Goal: Task Accomplishment & Management: Manage account settings

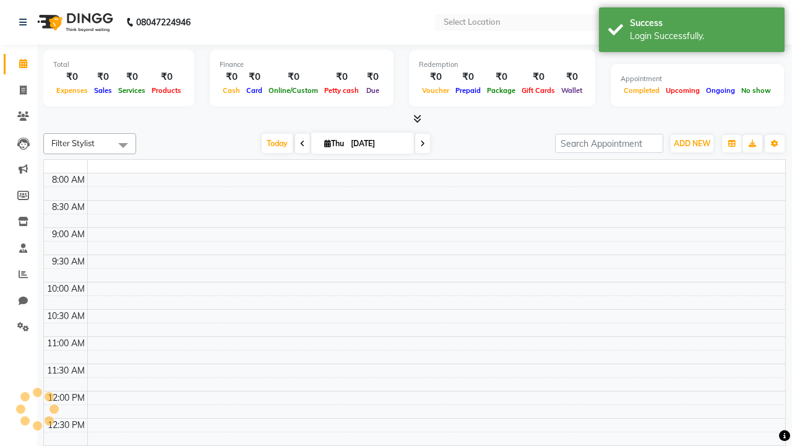
select select "en"
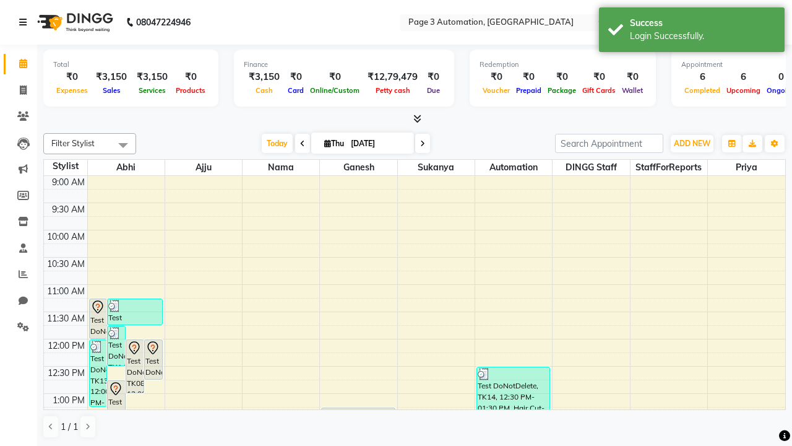
click at [25, 22] on icon at bounding box center [22, 22] width 7 height 9
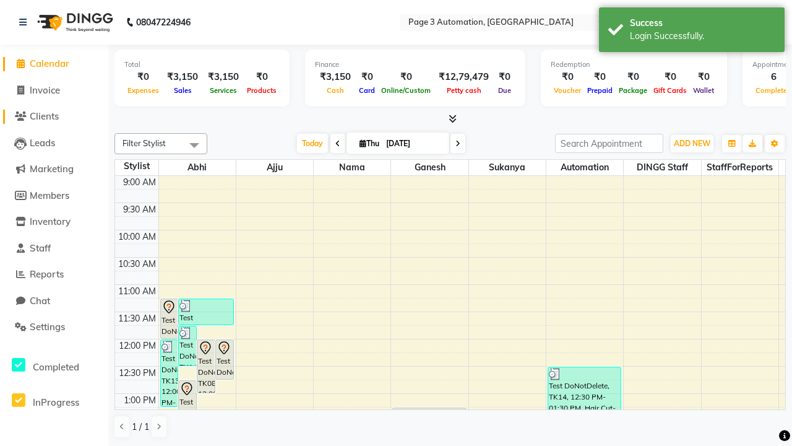
click at [54, 116] on span "Clients" at bounding box center [44, 116] width 29 height 12
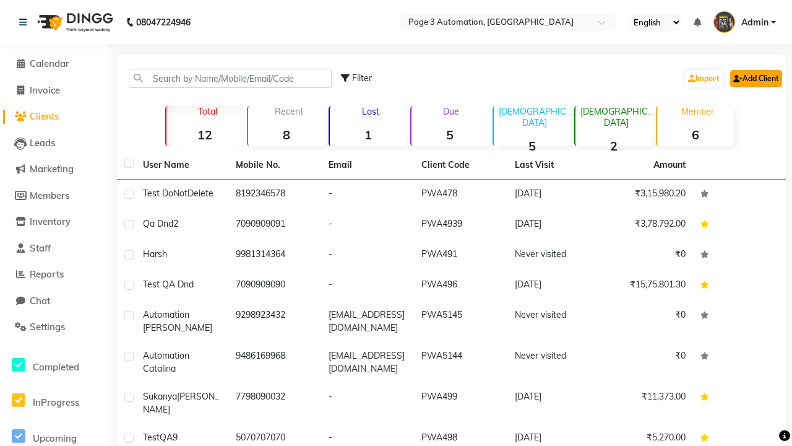
click at [755, 78] on link "Add Client" at bounding box center [756, 78] width 52 height 17
select select "22"
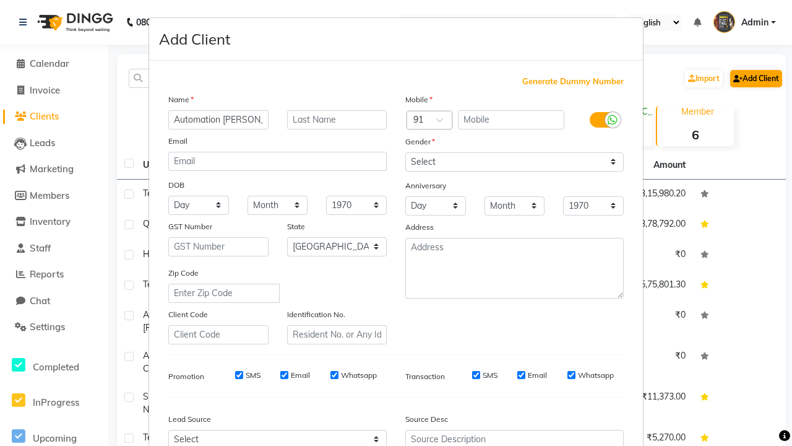
type input "Automation [PERSON_NAME]"
type input "9621932468"
type input "[PERSON_NAME][EMAIL_ADDRESS][DOMAIN_NAME]"
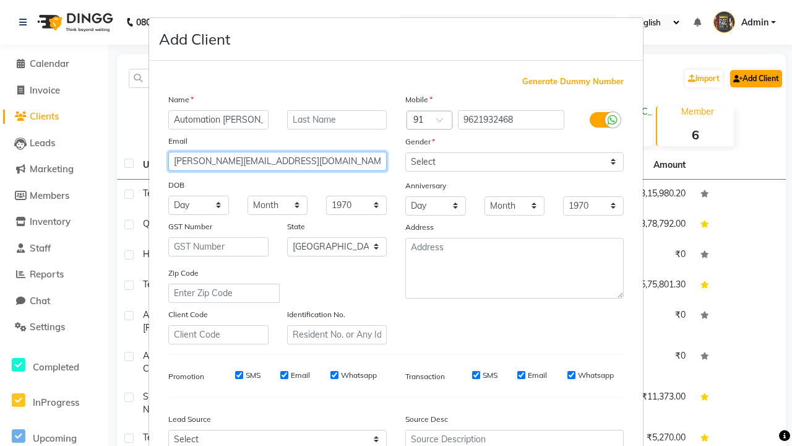
select select "[DEMOGRAPHIC_DATA]"
type input "[PERSON_NAME][EMAIL_ADDRESS][DOMAIN_NAME]"
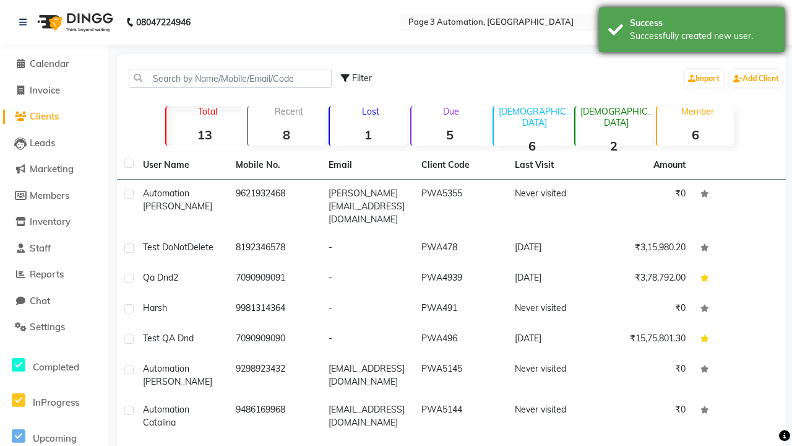
click at [692, 32] on div "Successfully created new user." at bounding box center [702, 36] width 145 height 13
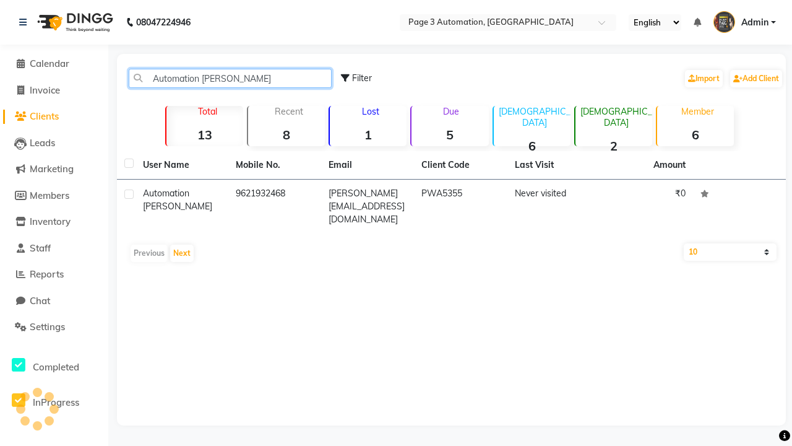
type input "Automation [PERSON_NAME]"
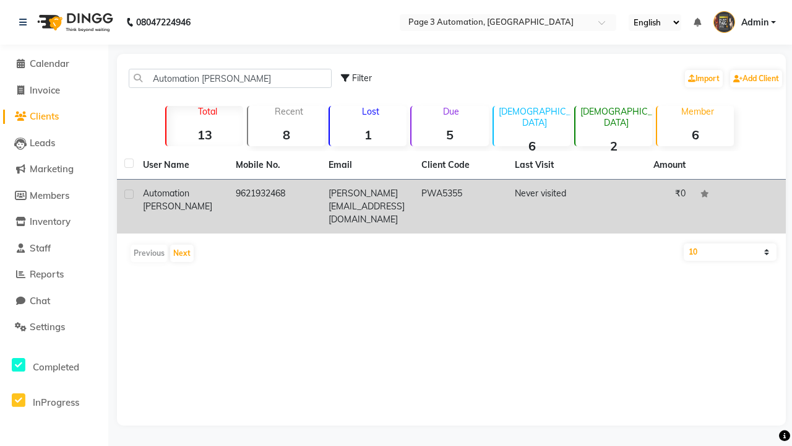
click at [451, 206] on td "PWA5355" at bounding box center [460, 206] width 93 height 54
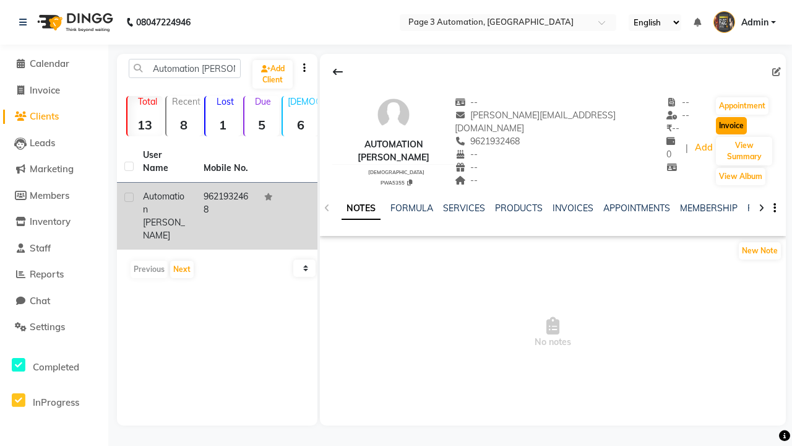
click at [719, 126] on button "Invoice" at bounding box center [731, 125] width 31 height 17
select select "2774"
select select "service"
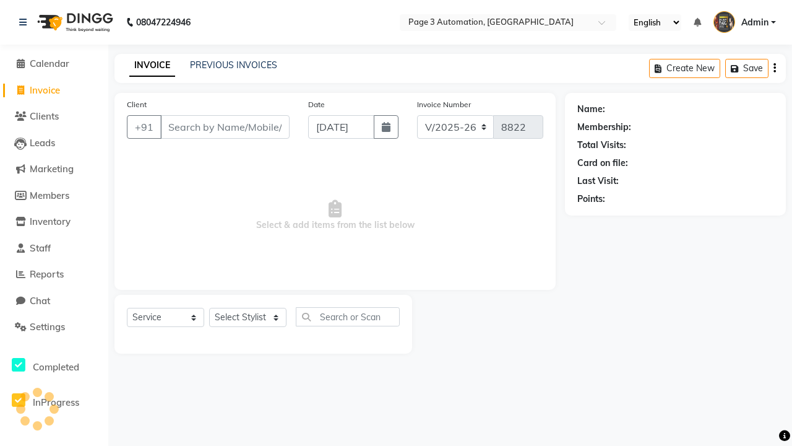
type input "9621932468"
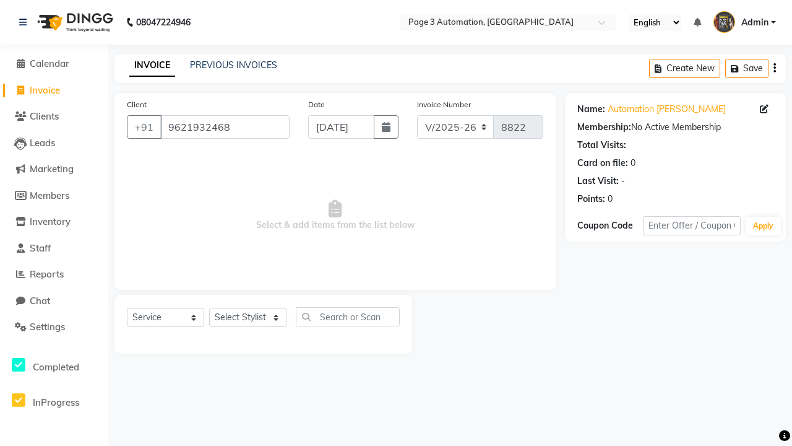
select select "71572"
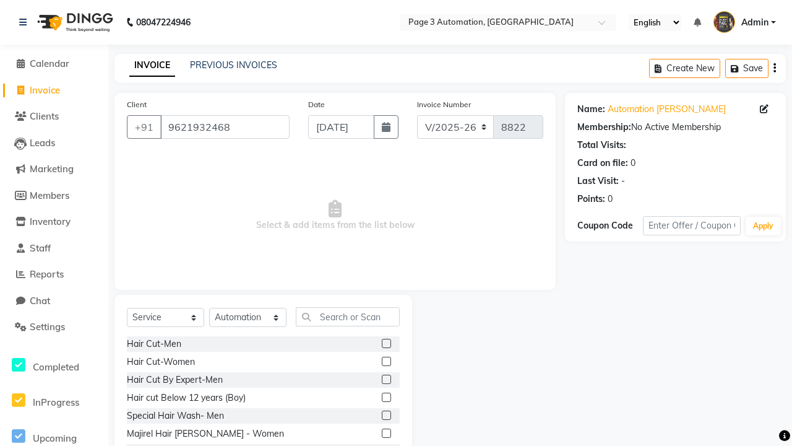
click at [386, 397] on label at bounding box center [386, 396] width 9 height 9
click at [386, 397] on input "checkbox" at bounding box center [386, 398] width 8 height 8
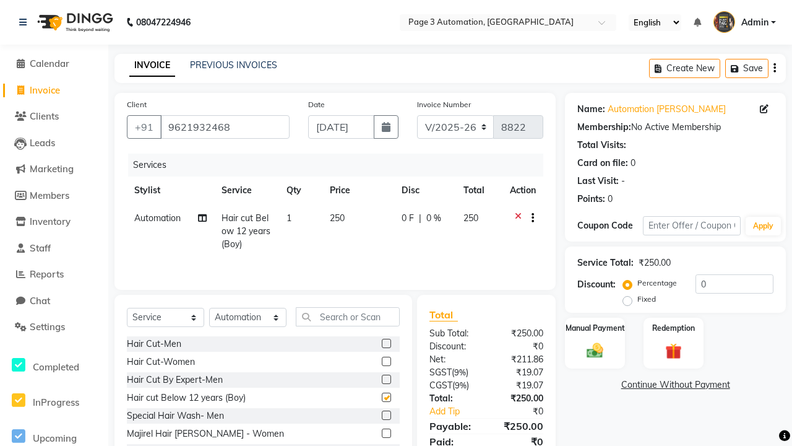
checkbox input "false"
click at [675, 384] on link "Continue Without Payment" at bounding box center [676, 384] width 216 height 13
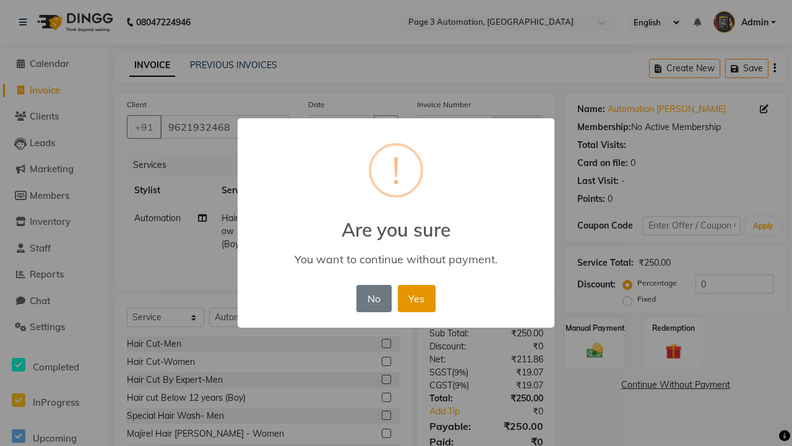
click at [417, 298] on button "Yes" at bounding box center [417, 298] width 38 height 27
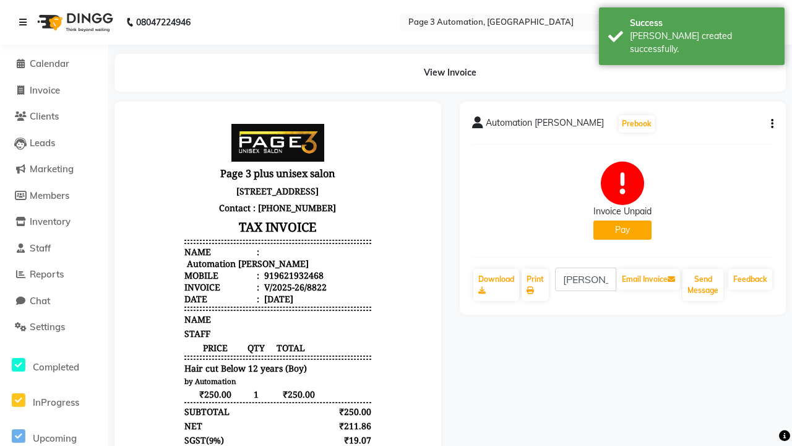
click at [692, 32] on div "[PERSON_NAME] created successfully." at bounding box center [702, 43] width 145 height 26
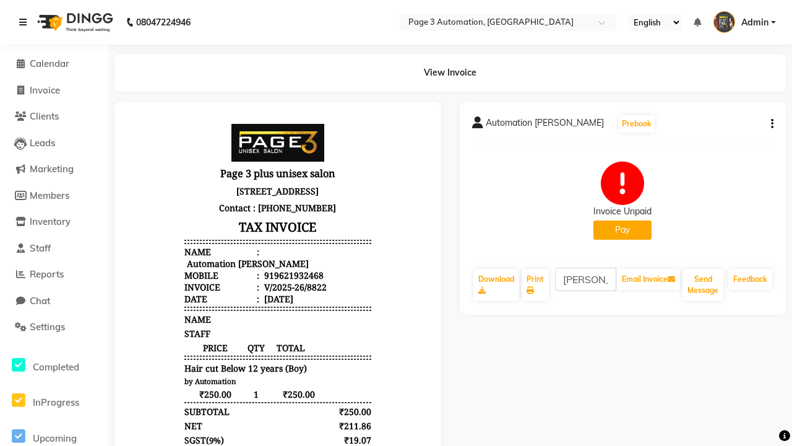
click at [25, 22] on icon at bounding box center [22, 22] width 7 height 9
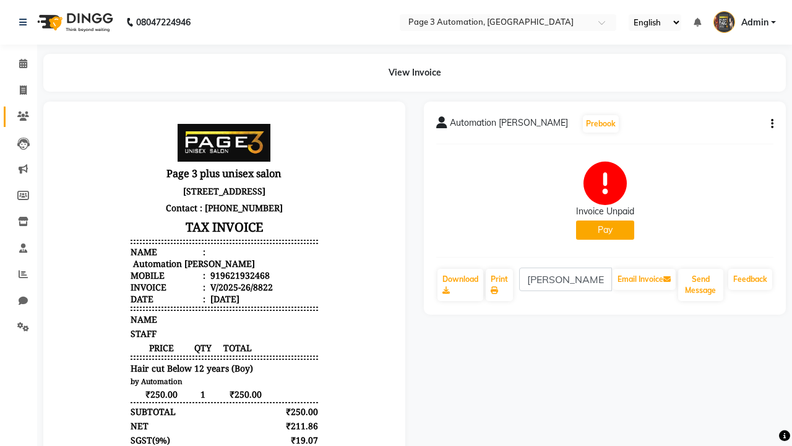
click at [19, 116] on icon at bounding box center [23, 115] width 12 height 9
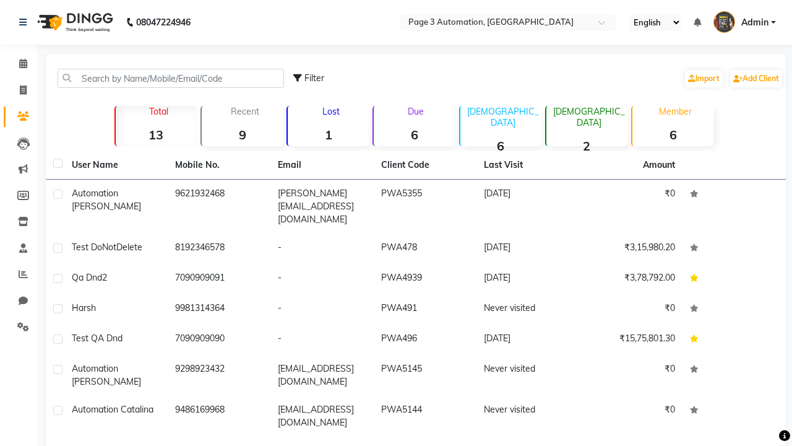
click at [415, 134] on strong "6" at bounding box center [414, 134] width 81 height 15
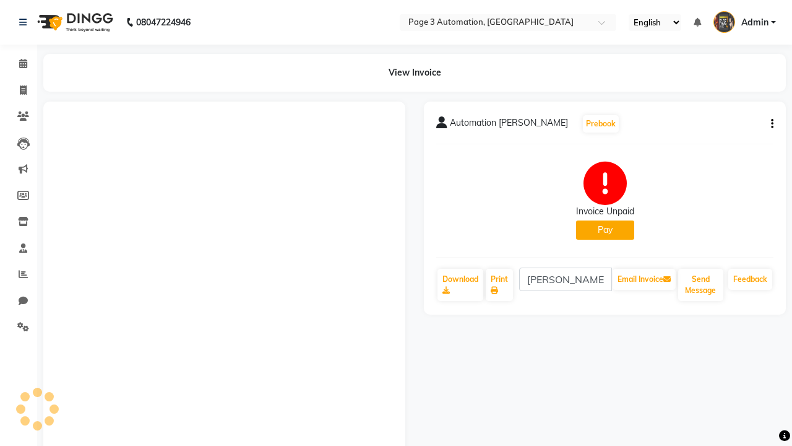
click at [770, 124] on button "button" at bounding box center [769, 124] width 7 height 13
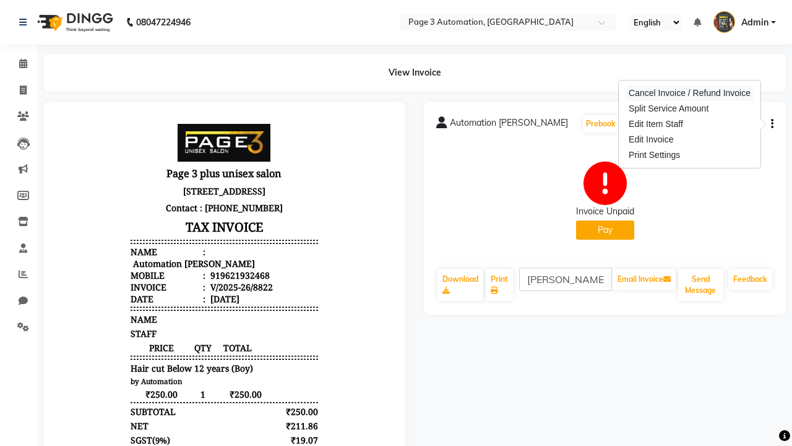
click at [689, 93] on div "Cancel Invoice / Refund Invoice" at bounding box center [689, 92] width 127 height 15
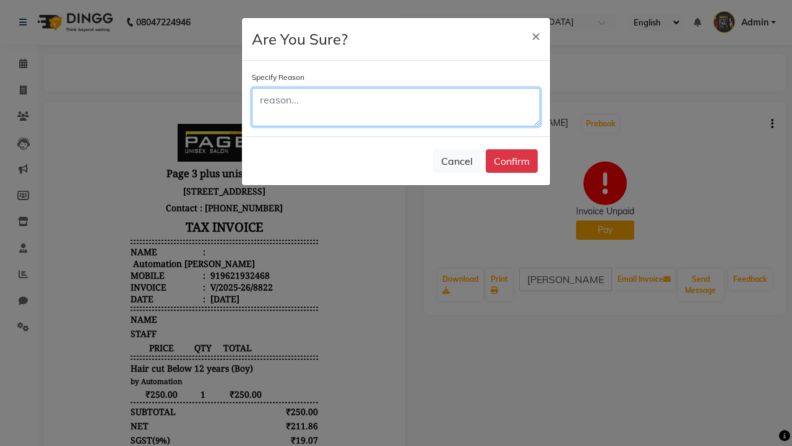
click at [396, 107] on textarea at bounding box center [396, 107] width 288 height 38
type textarea "Testing"
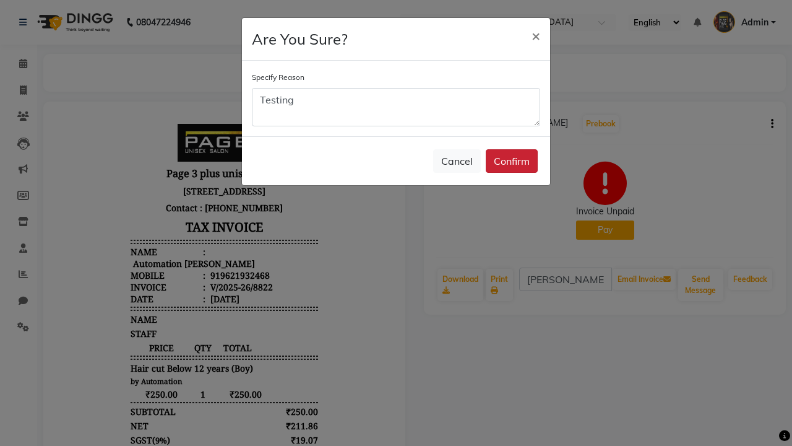
click at [512, 161] on button "Confirm" at bounding box center [512, 161] width 52 height 24
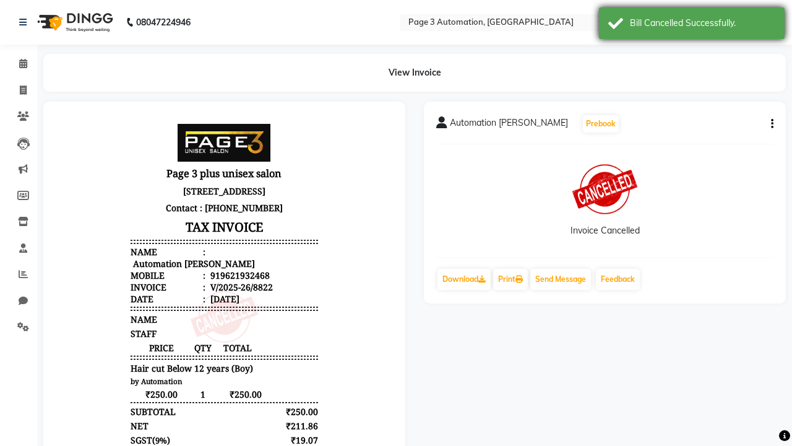
click at [692, 25] on div "Bill Cancelled Successfully." at bounding box center [702, 23] width 145 height 13
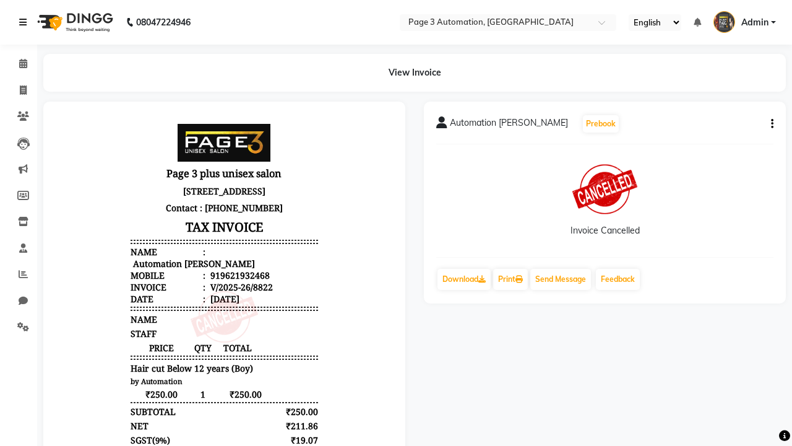
click at [25, 22] on icon at bounding box center [22, 22] width 7 height 9
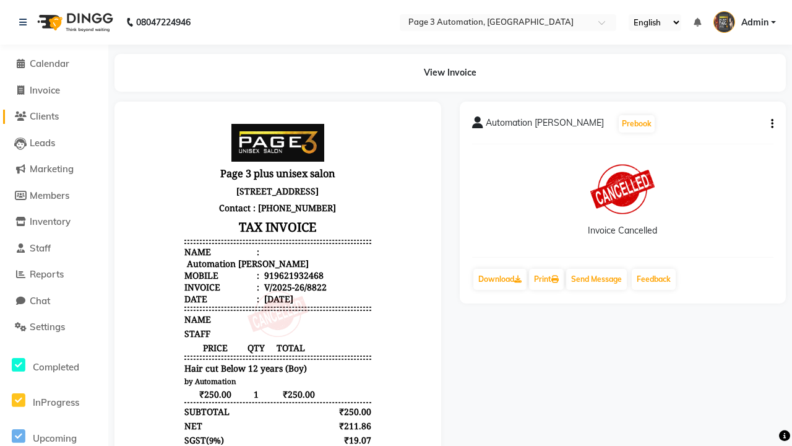
click at [54, 116] on span "Clients" at bounding box center [44, 116] width 29 height 12
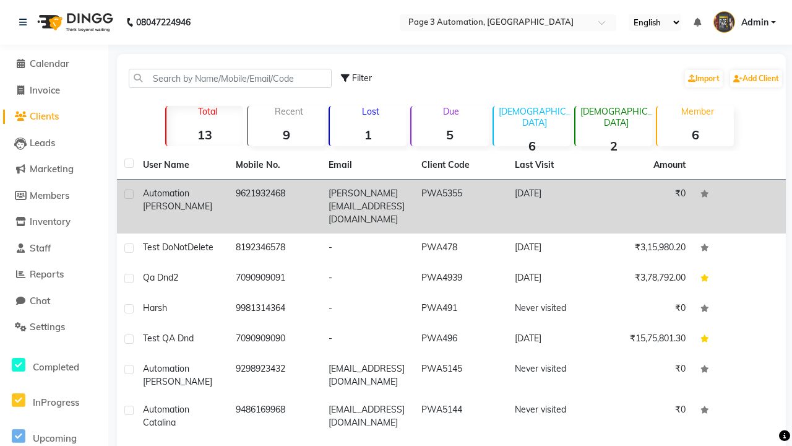
click at [129, 194] on label at bounding box center [128, 193] width 9 height 9
click at [129, 194] on input "checkbox" at bounding box center [128, 195] width 8 height 8
checkbox input "true"
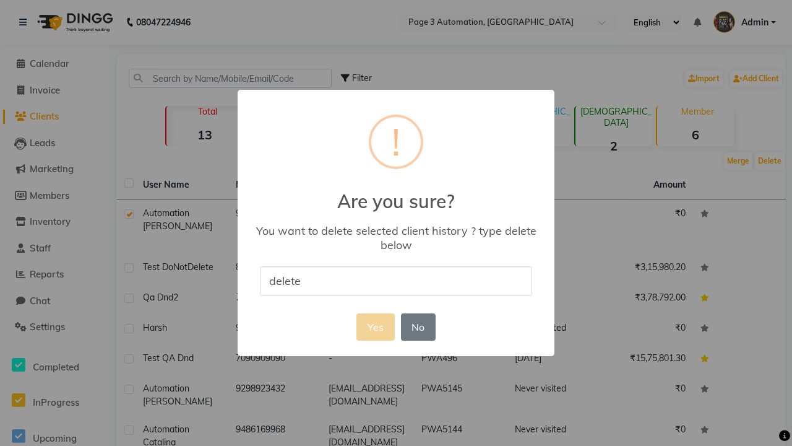
type input "delete"
click at [375, 326] on button "Yes" at bounding box center [375, 326] width 38 height 27
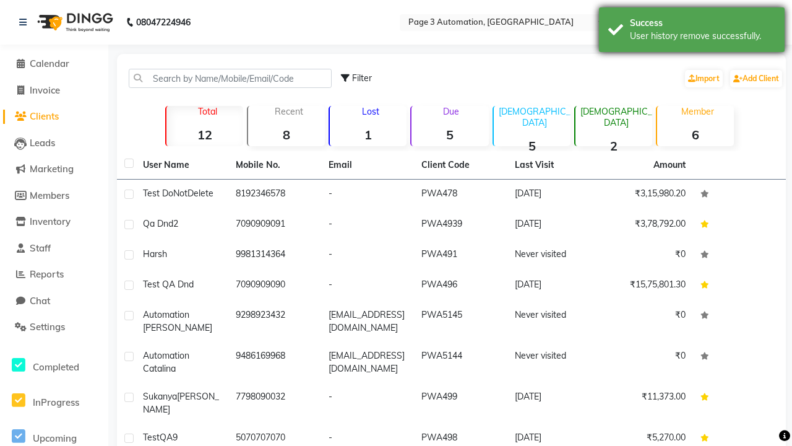
click at [692, 32] on div "User history remove successfully." at bounding box center [702, 36] width 145 height 13
click at [745, 22] on span "Admin" at bounding box center [754, 22] width 27 height 13
